Goal: Task Accomplishment & Management: Manage account settings

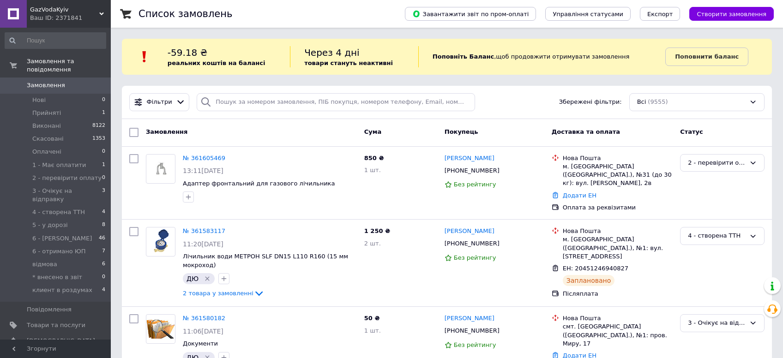
click at [724, 21] on div "Завантажити звіт по пром-оплаті Управління статусами Експорт Створити замовлення" at bounding box center [579, 14] width 387 height 28
click at [726, 11] on span "Створити замовлення" at bounding box center [731, 14] width 70 height 7
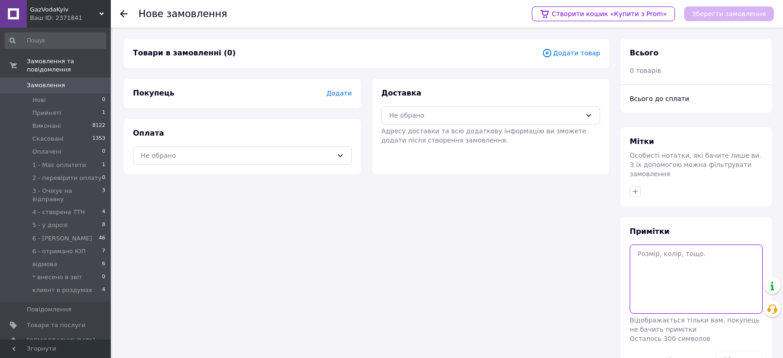
paste textarea "Метрикс 4 без кмч 32 мм 11 см Налож 2000 грн Нп верхівня Житомирська [PERSON_NA…"
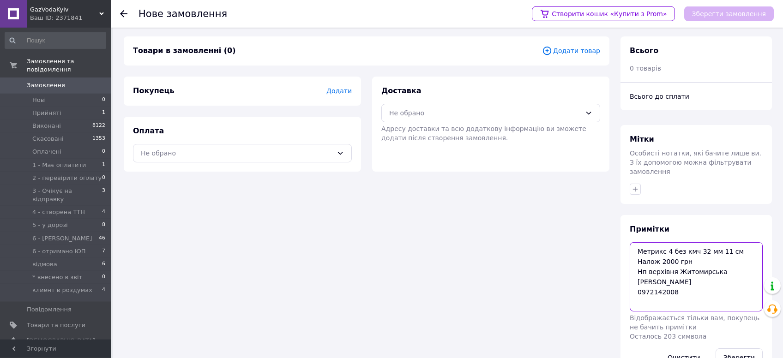
scroll to position [21, 0]
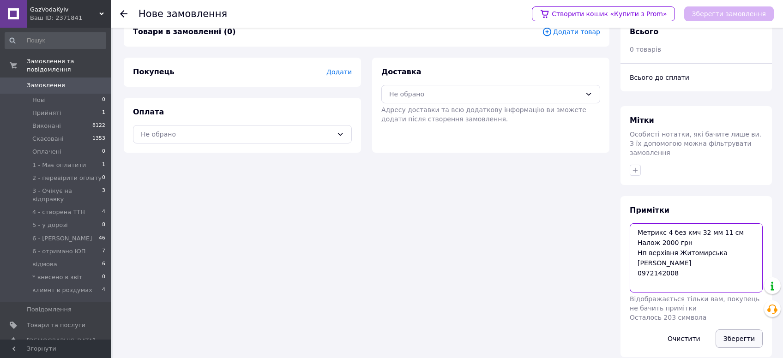
type textarea "Метрикс 4 без кмч 32 мм 11 см Налож 2000 грн Нп верхівня Житомирська [PERSON_NA…"
click at [737, 329] on button "Зберегти" at bounding box center [738, 338] width 47 height 18
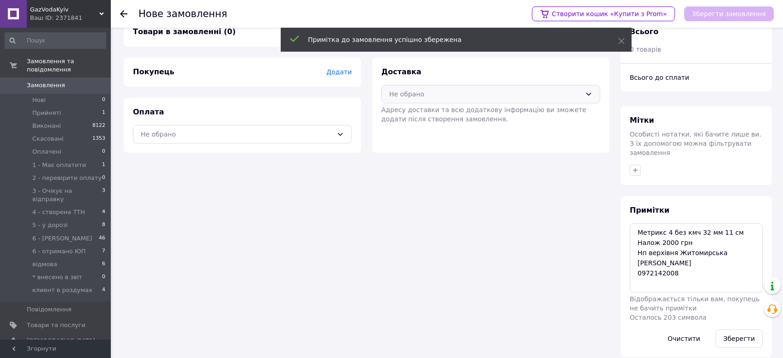
click at [438, 89] on div "Не обрано" at bounding box center [485, 94] width 192 height 10
click at [418, 115] on span "Нова Пошта (платна)" at bounding box center [497, 113] width 189 height 9
click at [237, 133] on div "Не обрано" at bounding box center [237, 134] width 192 height 10
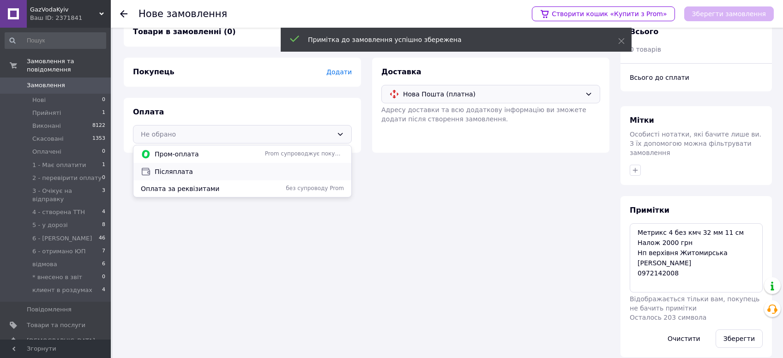
click at [184, 176] on div "Післяплата" at bounding box center [242, 172] width 218 height 18
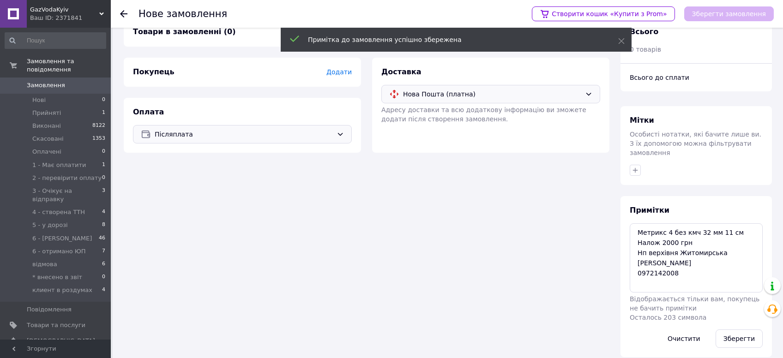
scroll to position [0, 0]
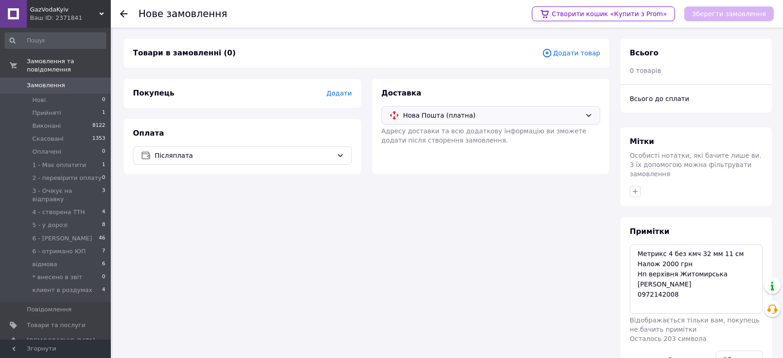
click at [582, 55] on span "Додати товар" at bounding box center [571, 53] width 58 height 10
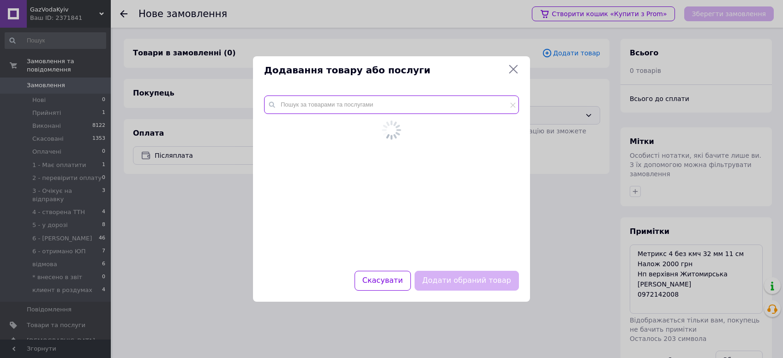
click at [301, 103] on input "text" at bounding box center [391, 105] width 255 height 18
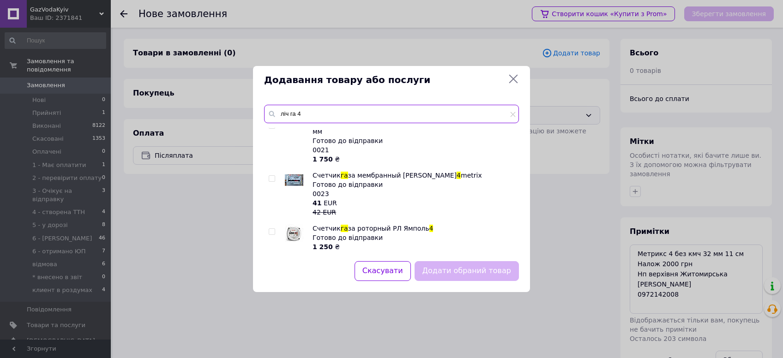
scroll to position [102, 0]
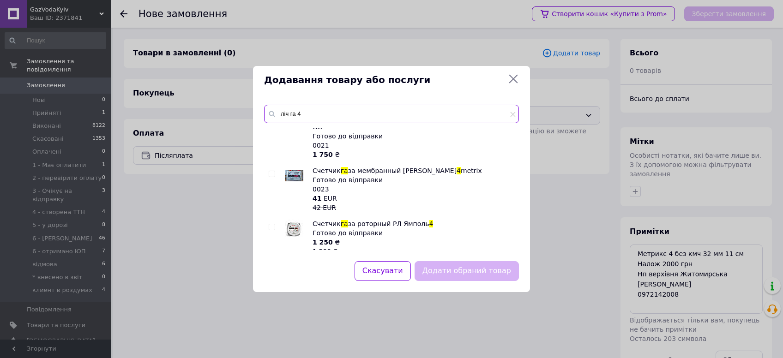
type input "ліч га 4"
click at [271, 171] on input "checkbox" at bounding box center [272, 174] width 6 height 6
checkbox input "true"
click at [485, 271] on button "Додати обраний товар" at bounding box center [466, 271] width 104 height 20
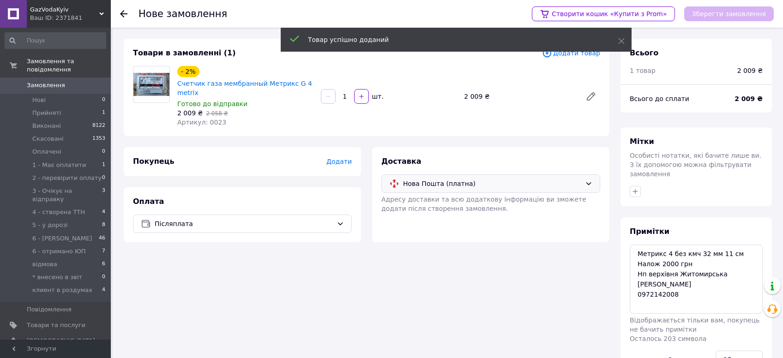
click at [340, 163] on span "Додати" at bounding box center [338, 161] width 25 height 7
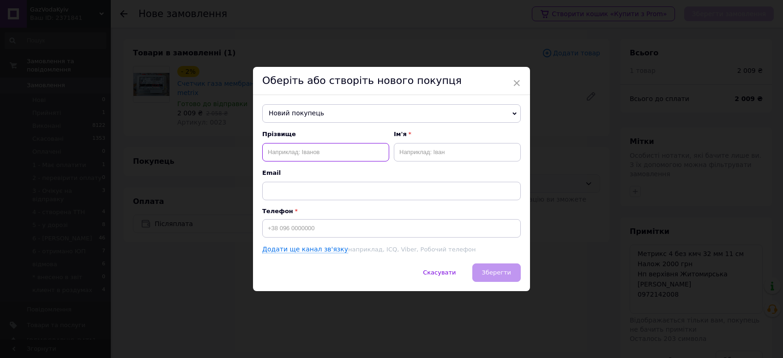
click at [338, 155] on input "text" at bounding box center [325, 152] width 127 height 18
type input "[PERSON_NAME]"
click at [293, 230] on input at bounding box center [391, 228] width 258 height 18
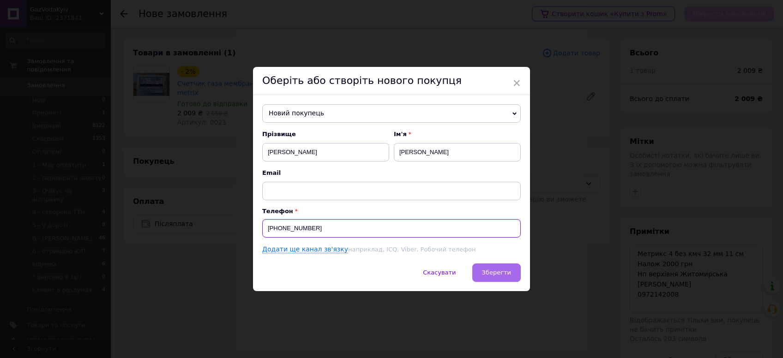
type input "[PHONE_NUMBER]"
click at [489, 269] on span "Зберегти" at bounding box center [496, 272] width 29 height 7
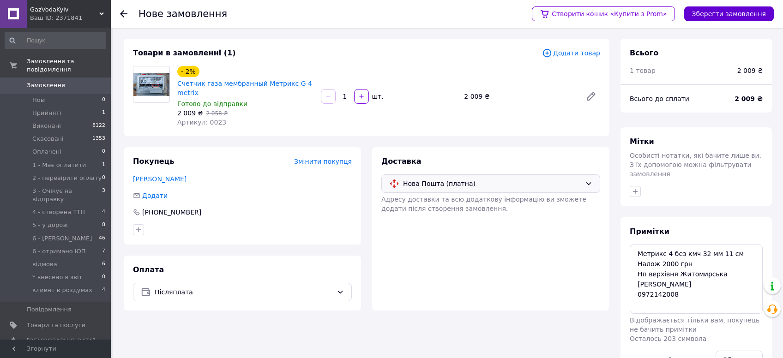
click at [735, 15] on button "Зберегти замовлення" at bounding box center [729, 13] width 90 height 15
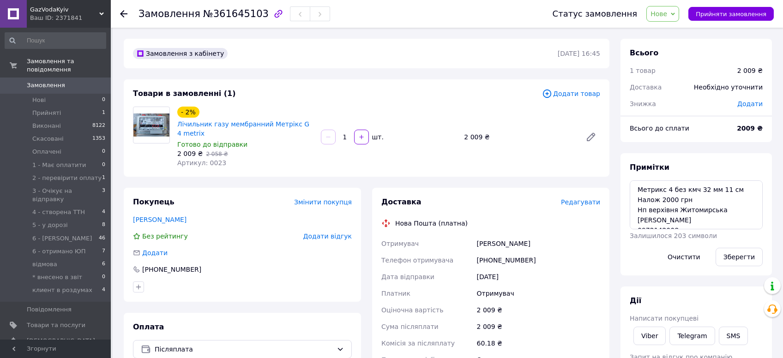
click at [575, 200] on span "Редагувати" at bounding box center [580, 201] width 39 height 7
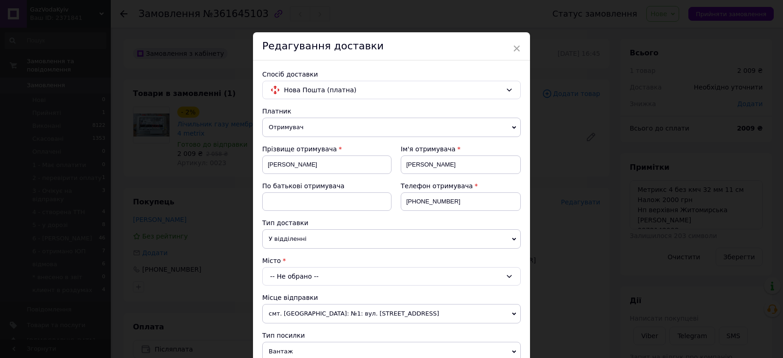
scroll to position [102, 0]
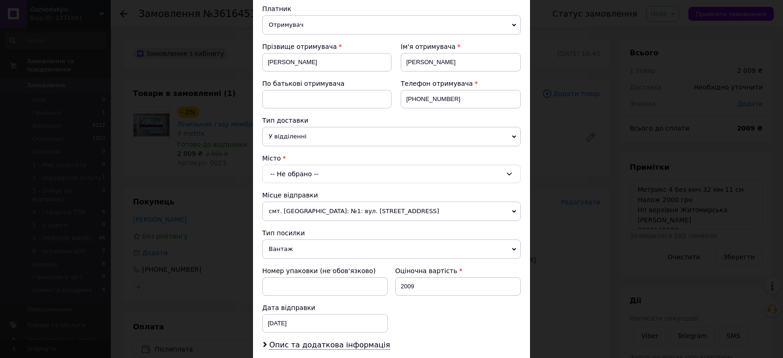
click at [340, 169] on div "-- Не обрано --" at bounding box center [391, 174] width 258 height 18
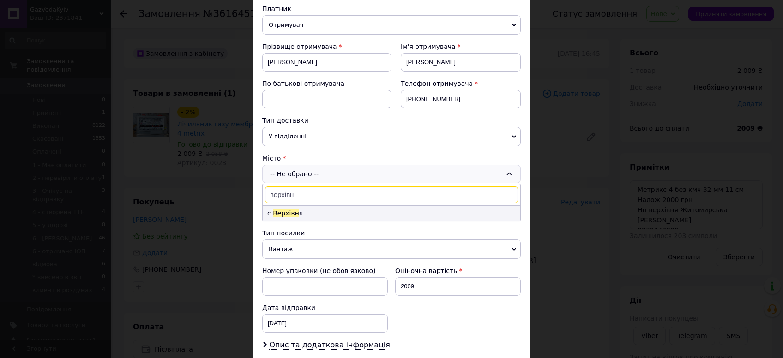
type input "верхівн"
click at [304, 210] on li "с. Верхівн я" at bounding box center [391, 213] width 257 height 15
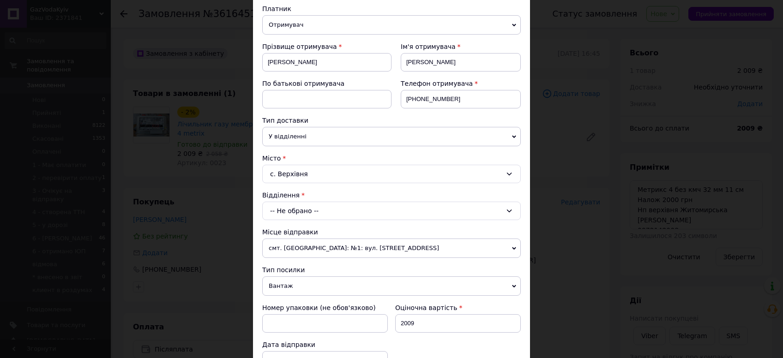
click at [304, 210] on div "-- Не обрано --" at bounding box center [391, 211] width 258 height 18
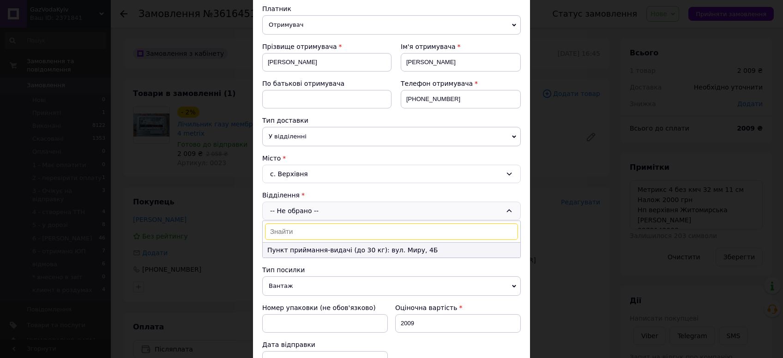
click at [306, 249] on li "Пункт приймання-видачі (до 30 кг): вул. Миру, 4Б" at bounding box center [391, 250] width 257 height 15
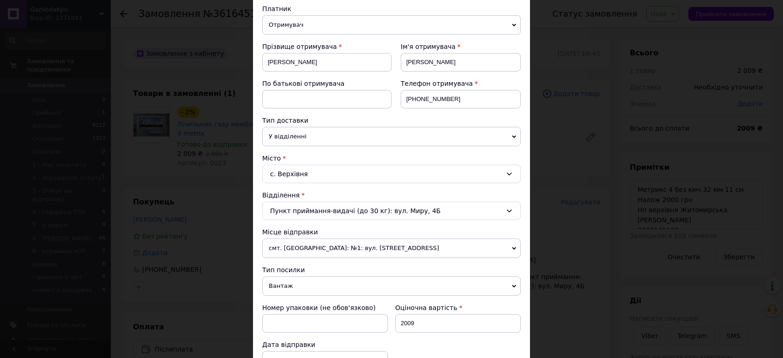
scroll to position [257, 0]
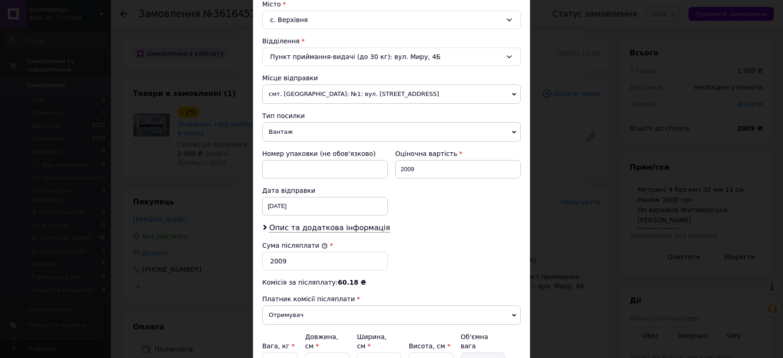
click at [442, 177] on div "Оціночна вартість 2009" at bounding box center [457, 163] width 133 height 37
click at [442, 175] on input "2009" at bounding box center [458, 169] width 126 height 18
type input "2000"
click at [287, 261] on input "2009" at bounding box center [325, 261] width 126 height 18
type input "2000"
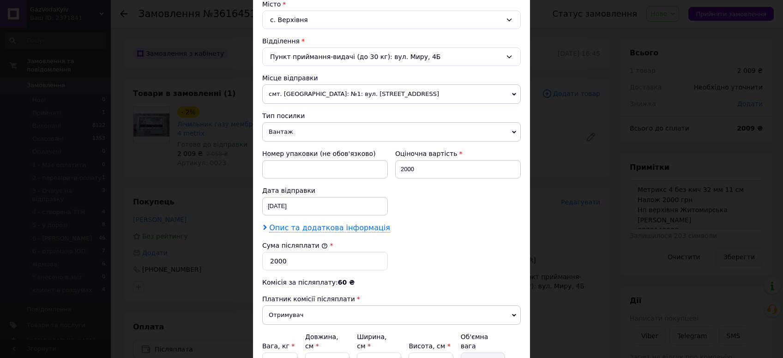
click at [295, 224] on span "Опис та додаткова інформація" at bounding box center [329, 227] width 121 height 9
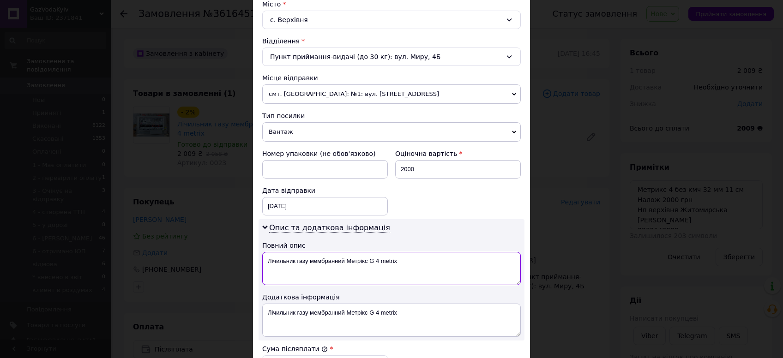
drag, startPoint x: 379, startPoint y: 261, endPoint x: 414, endPoint y: 258, distance: 34.7
click at [414, 258] on textarea "Лічильник газу мембранний Метрікс G 4 metrix" at bounding box center [391, 268] width 258 height 33
drag, startPoint x: 382, startPoint y: 263, endPoint x: 387, endPoint y: 263, distance: 5.5
click at [387, 263] on textarea "Лічильник газу мембранний Метрікс G 4, 20 мм" at bounding box center [391, 268] width 258 height 33
type textarea "Лічильник газу мембранний Метрікс G 4, 32 мм"
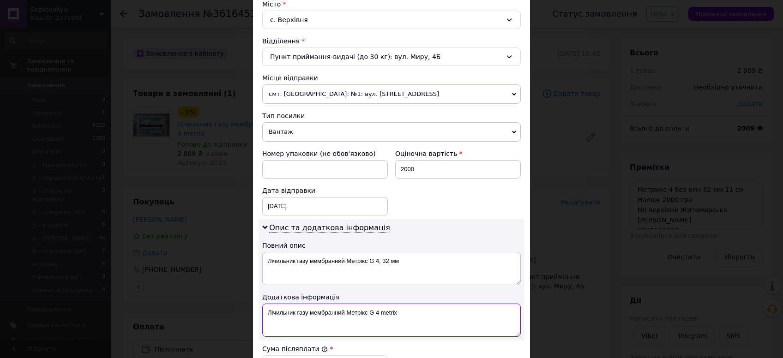
drag, startPoint x: 381, startPoint y: 306, endPoint x: 414, endPoint y: 305, distance: 32.8
click at [414, 305] on textarea "Лічильник газу мембранний Метрікс G 4 metrix" at bounding box center [391, 320] width 258 height 33
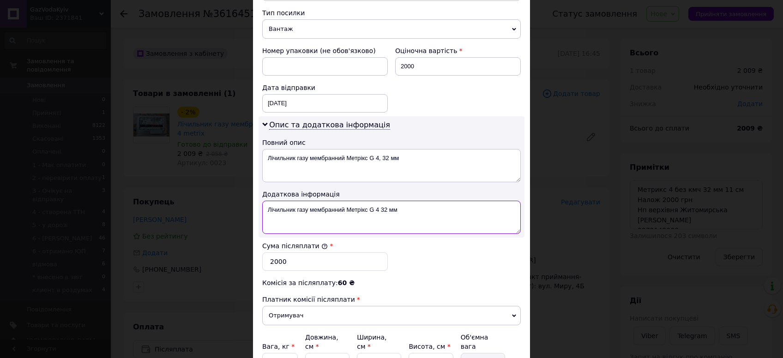
scroll to position [447, 0]
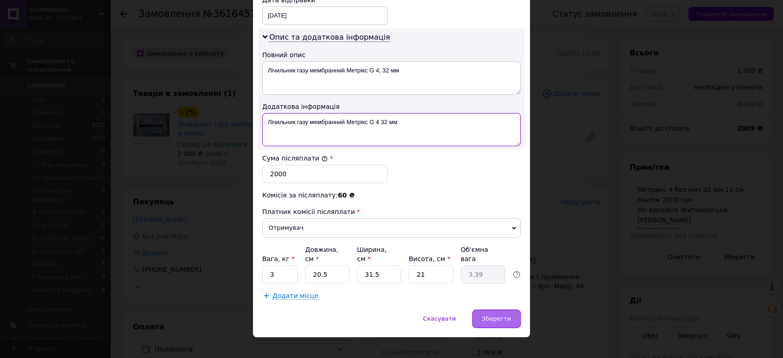
type textarea "Лічильник газу мембранний Метрікс G 4 32 мм"
drag, startPoint x: 502, startPoint y: 306, endPoint x: 354, endPoint y: 278, distance: 150.4
click at [357, 310] on div "Скасувати   Зберегти" at bounding box center [391, 324] width 277 height 28
click at [377, 265] on input "31.5" at bounding box center [379, 274] width 44 height 18
type input "31."
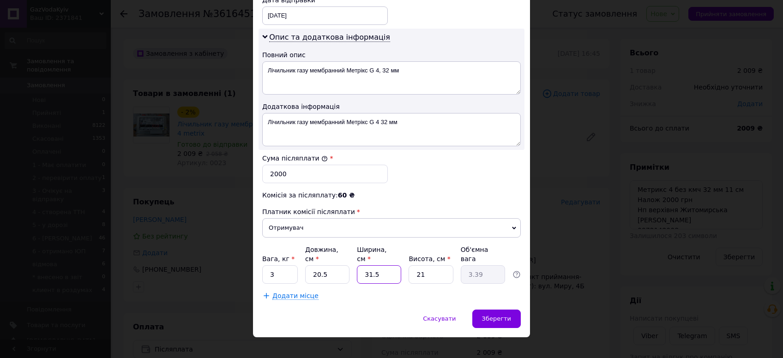
type input "3.34"
type input "3"
type input "0.32"
type input "30"
type input "3.23"
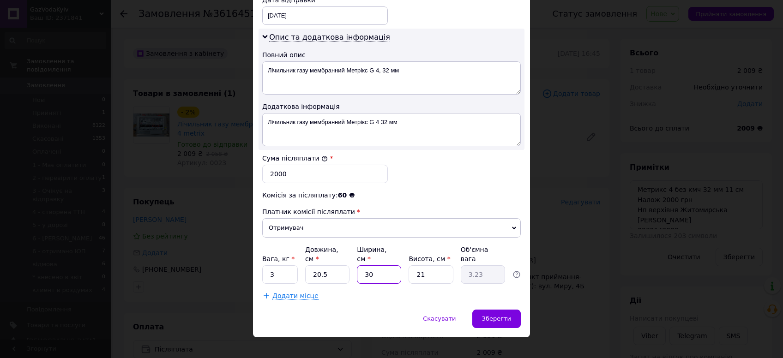
type input "30"
drag, startPoint x: 316, startPoint y: 264, endPoint x: 331, endPoint y: 271, distance: 16.7
click at [331, 271] on input "20.5" at bounding box center [327, 274] width 44 height 18
type input "20"
type input "3.15"
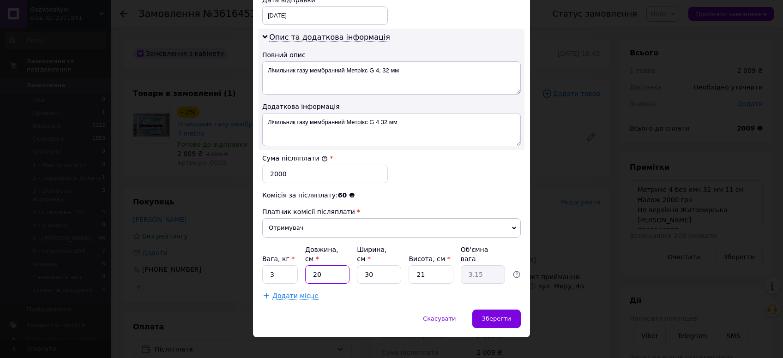
type input "20"
click at [424, 267] on input "21" at bounding box center [430, 274] width 44 height 18
type input "2"
type input "0.3"
type input "20"
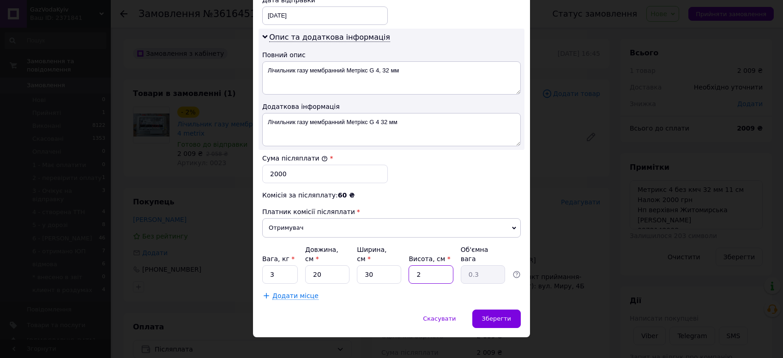
type input "3"
type input "20"
click at [491, 315] on span "Зберегти" at bounding box center [496, 318] width 29 height 7
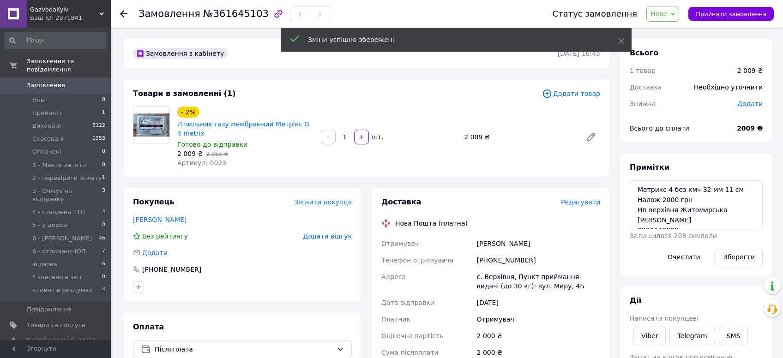
click at [667, 11] on span "Нове" at bounding box center [658, 13] width 17 height 7
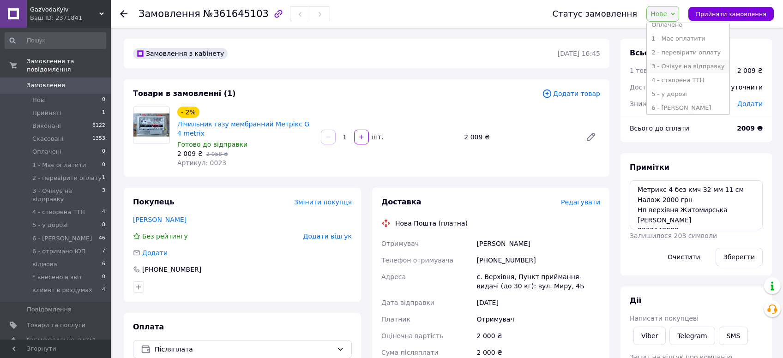
click at [697, 71] on li "3 - Очікує на відправку" at bounding box center [687, 67] width 82 height 14
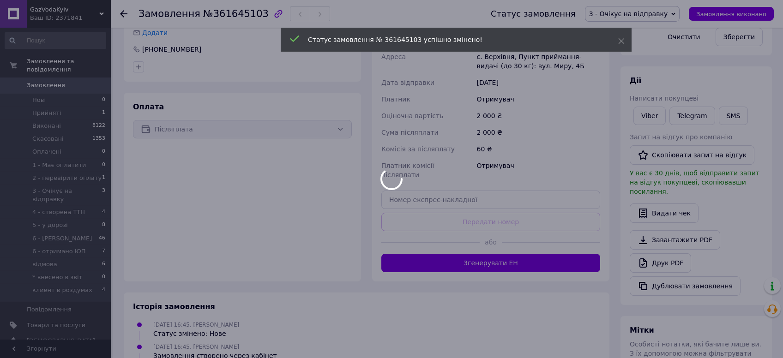
scroll to position [314, 0]
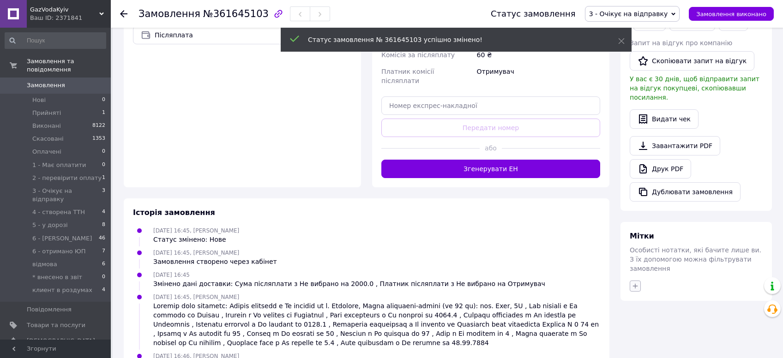
click at [638, 282] on icon "button" at bounding box center [634, 285] width 7 height 7
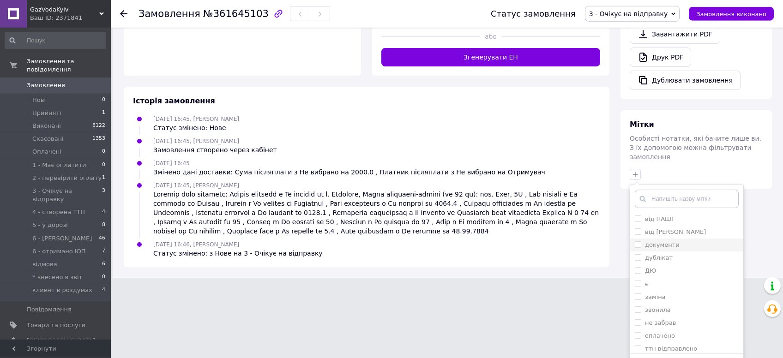
scroll to position [430, 0]
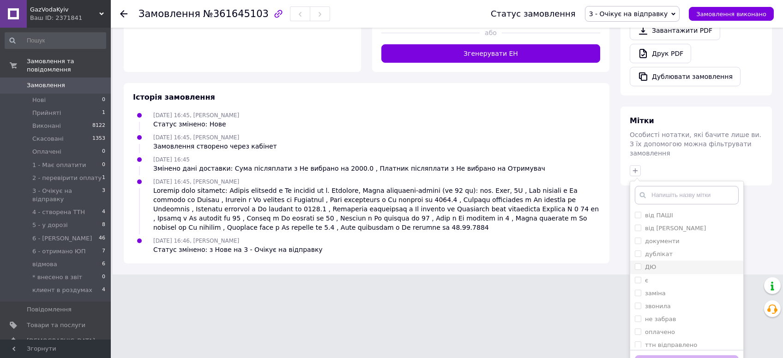
click at [637, 263] on input "ДЮ" at bounding box center [637, 266] width 6 height 6
checkbox input "true"
click at [664, 355] on button "Додати мітку" at bounding box center [686, 364] width 104 height 18
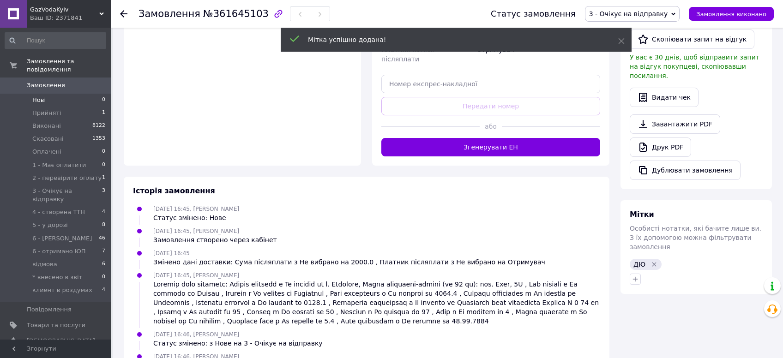
click at [47, 94] on li "Нові 0" at bounding box center [55, 100] width 111 height 13
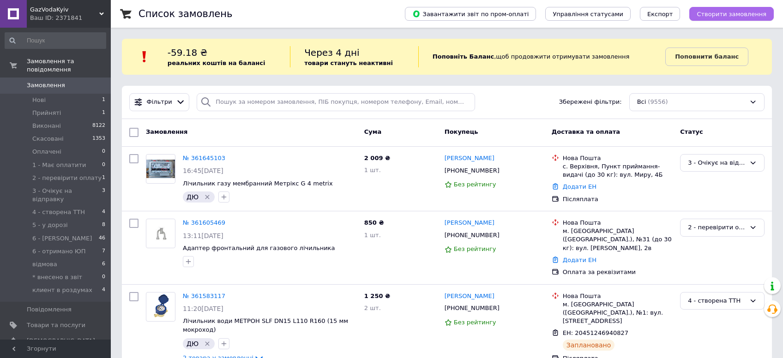
click at [740, 11] on span "Створити замовлення" at bounding box center [731, 14] width 70 height 7
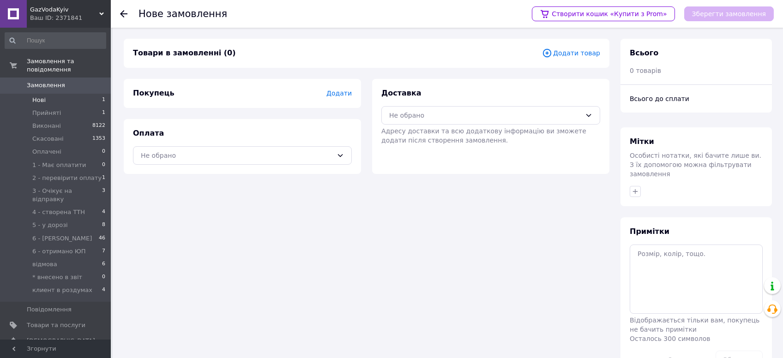
click at [30, 94] on li "Нові 1" at bounding box center [55, 100] width 111 height 13
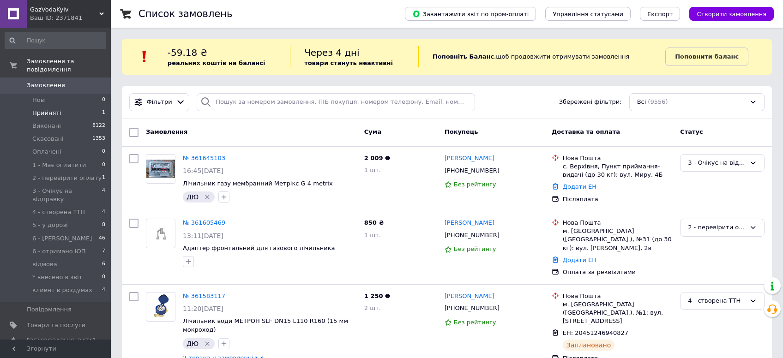
click at [61, 107] on li "Прийняті 1" at bounding box center [55, 113] width 111 height 13
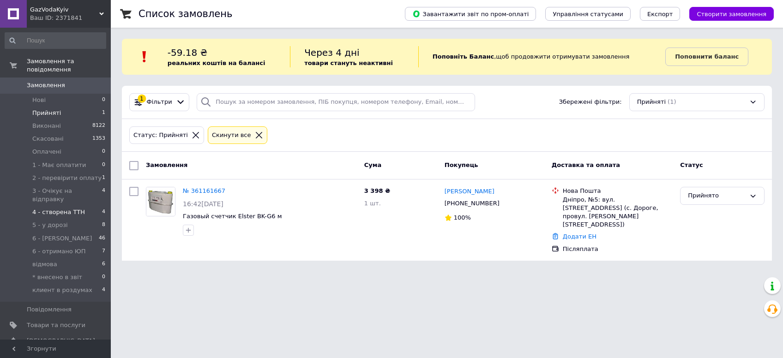
click at [65, 208] on span "4 - створена ТТН" at bounding box center [58, 212] width 53 height 8
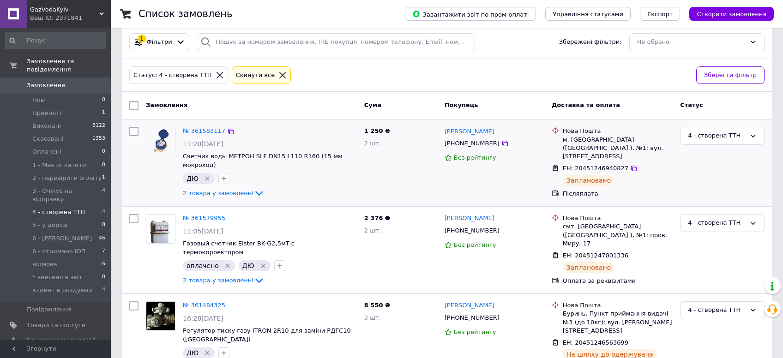
scroll to position [131, 0]
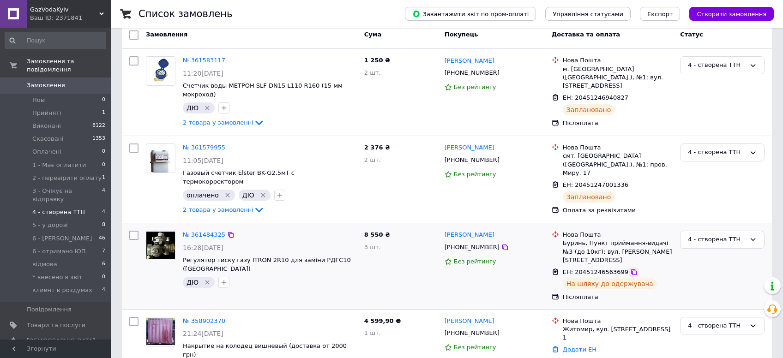
click at [630, 269] on icon at bounding box center [633, 272] width 7 height 7
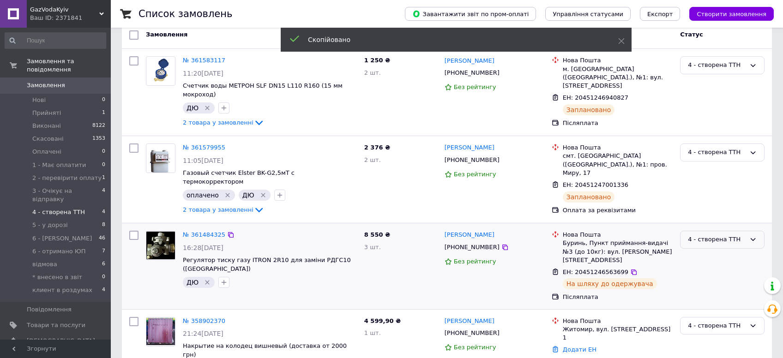
click at [701, 231] on div "4 - створена ТТН" at bounding box center [722, 240] width 84 height 18
click at [705, 290] on li "5 - у дорозі" at bounding box center [722, 298] width 84 height 17
